Goal: Transaction & Acquisition: Purchase product/service

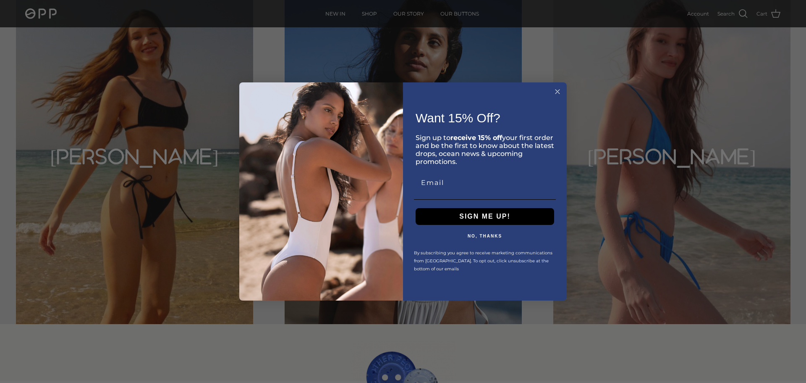
scroll to position [2400, 0]
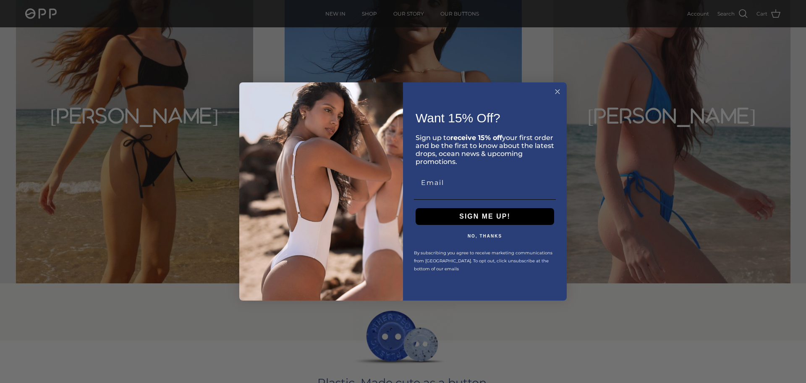
click at [545, 110] on div "Want 15% Off? ​" at bounding box center [485, 118] width 147 height 23
click at [558, 92] on icon "Close dialog" at bounding box center [558, 91] width 4 height 4
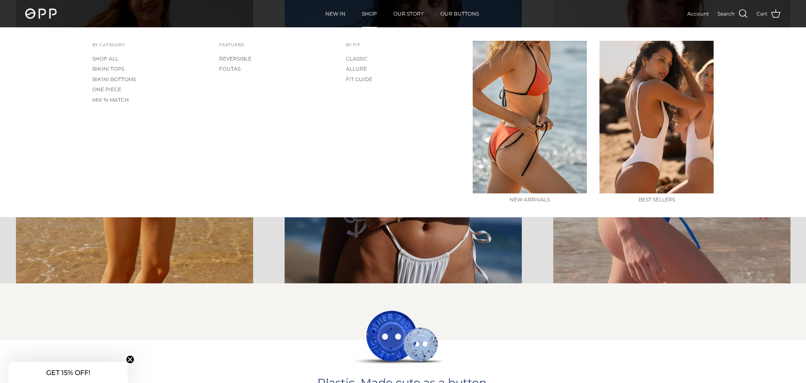
click at [368, 18] on link "SHOP" at bounding box center [370, 14] width 30 height 26
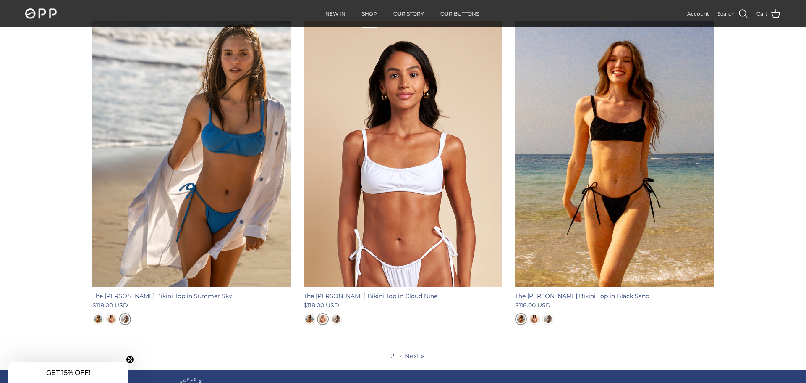
scroll to position [3041, 0]
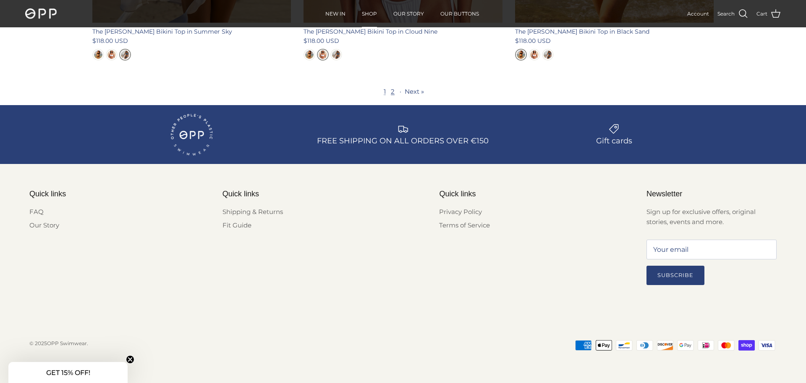
click at [391, 92] on link "2" at bounding box center [393, 91] width 4 height 8
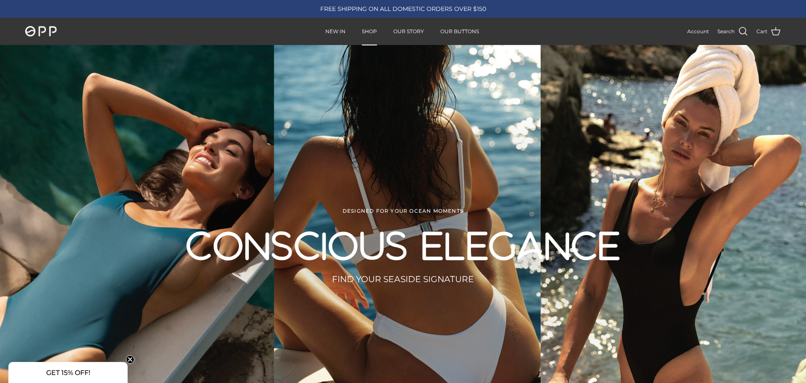
click at [739, 34] on span at bounding box center [743, 31] width 10 height 10
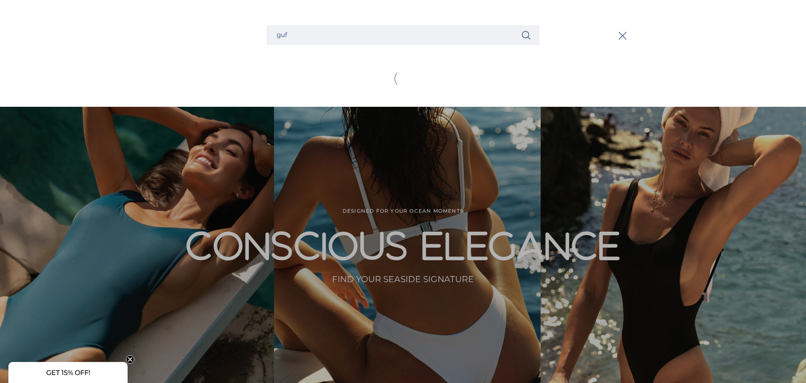
type input "guft"
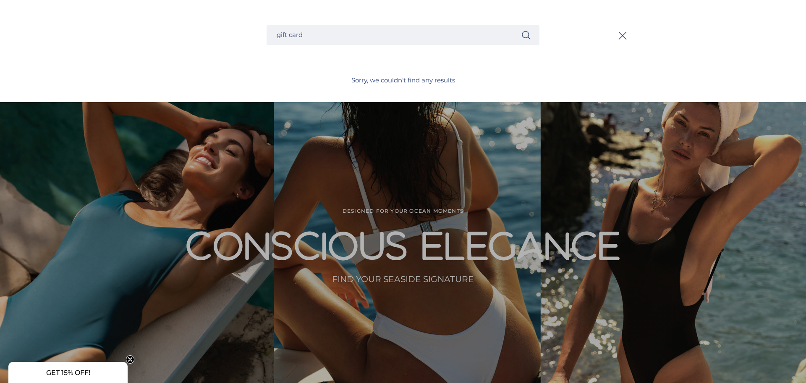
type input "gift card"
click at [521, 30] on button "Search" at bounding box center [526, 35] width 10 height 11
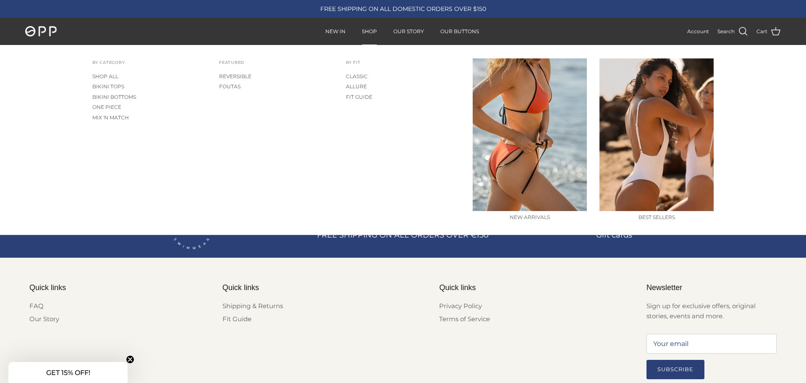
click at [372, 32] on link "SHOP" at bounding box center [370, 31] width 30 height 26
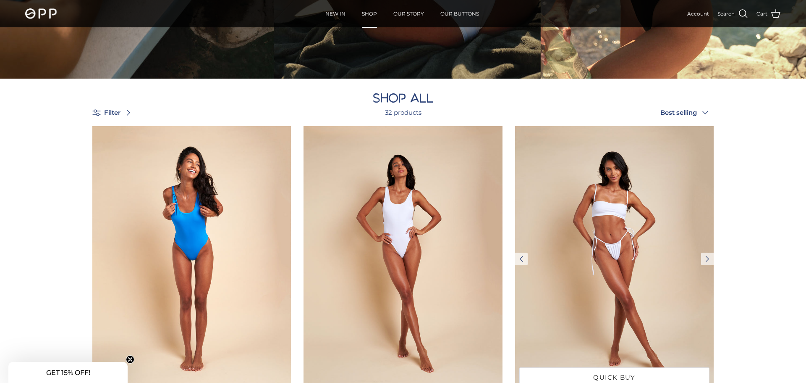
scroll to position [369, 0]
click at [676, 200] on img at bounding box center [614, 258] width 199 height 265
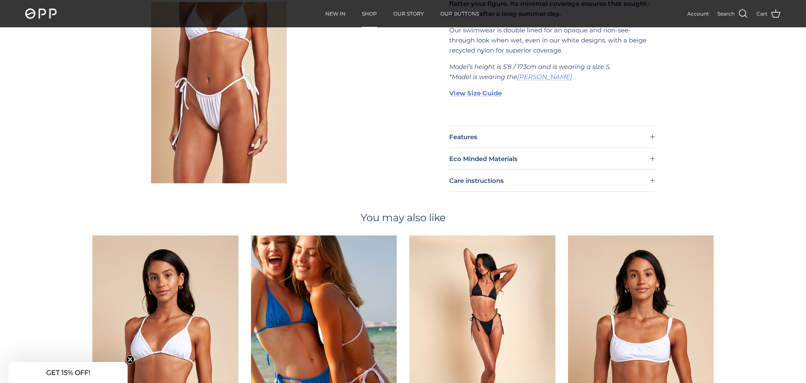
scroll to position [461, 0]
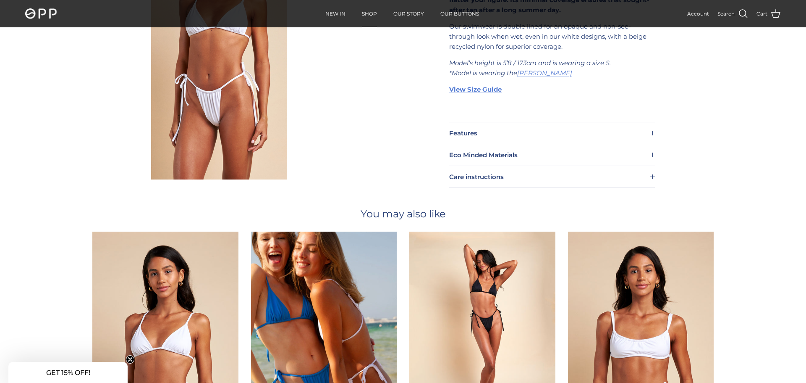
click at [591, 132] on summary "Features" at bounding box center [552, 132] width 206 height 21
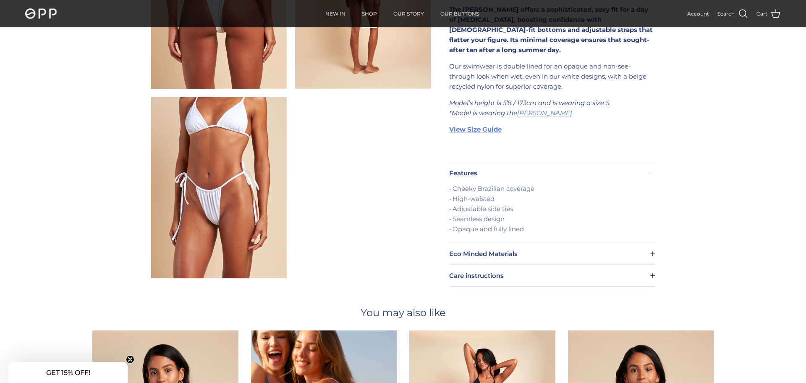
scroll to position [398, 0]
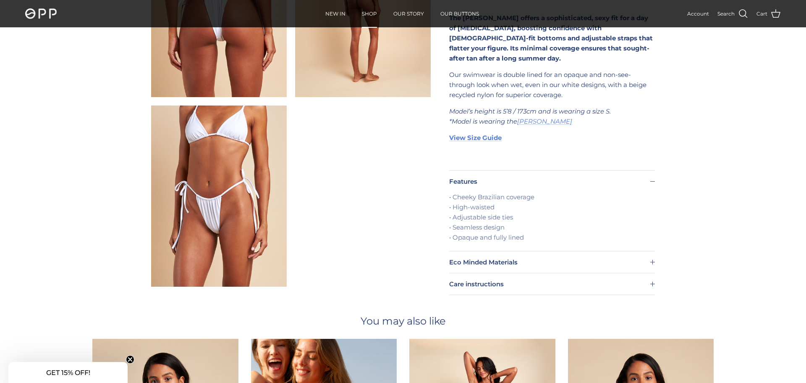
click at [469, 70] on p "Our swimwear is double lined for an opaque and non-see-through look when wet, e…" at bounding box center [552, 85] width 206 height 30
copy p "swimwear"
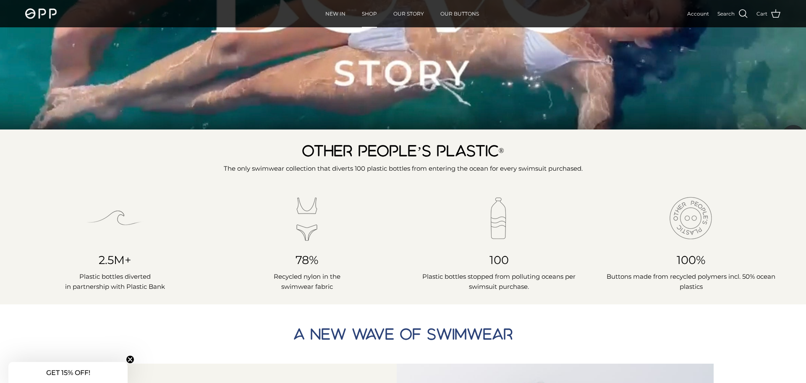
scroll to position [332, 0]
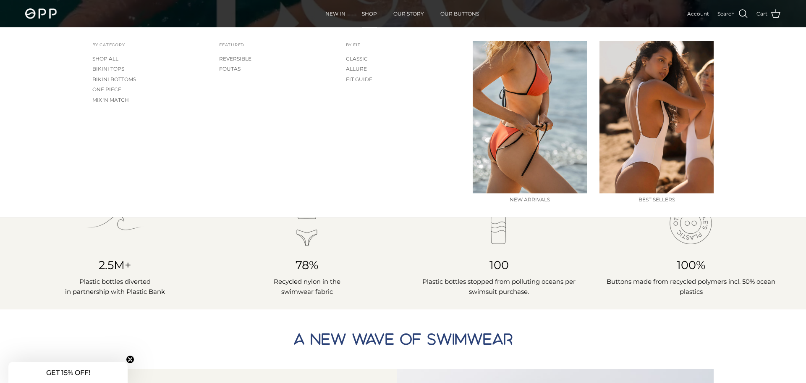
click at [375, 9] on link "SHOP" at bounding box center [370, 14] width 30 height 26
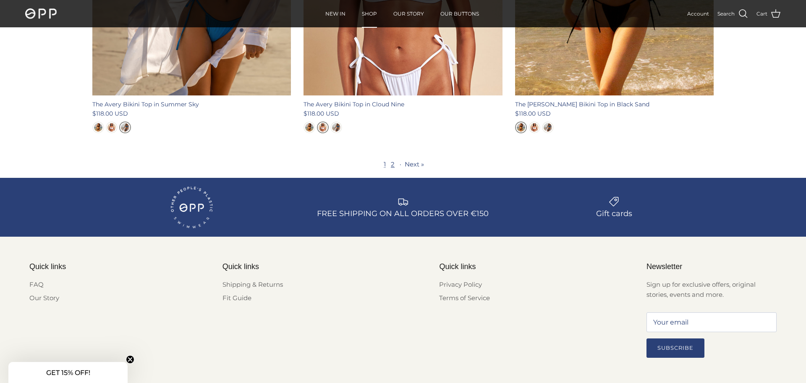
click at [392, 166] on link "2" at bounding box center [393, 164] width 4 height 8
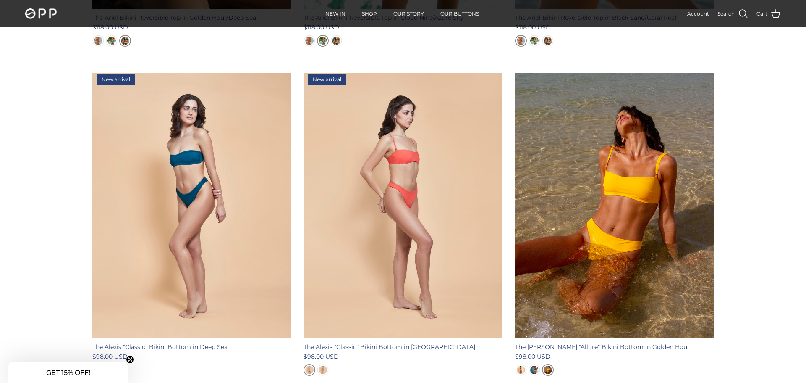
scroll to position [445, 0]
